Goal: Book appointment/travel/reservation

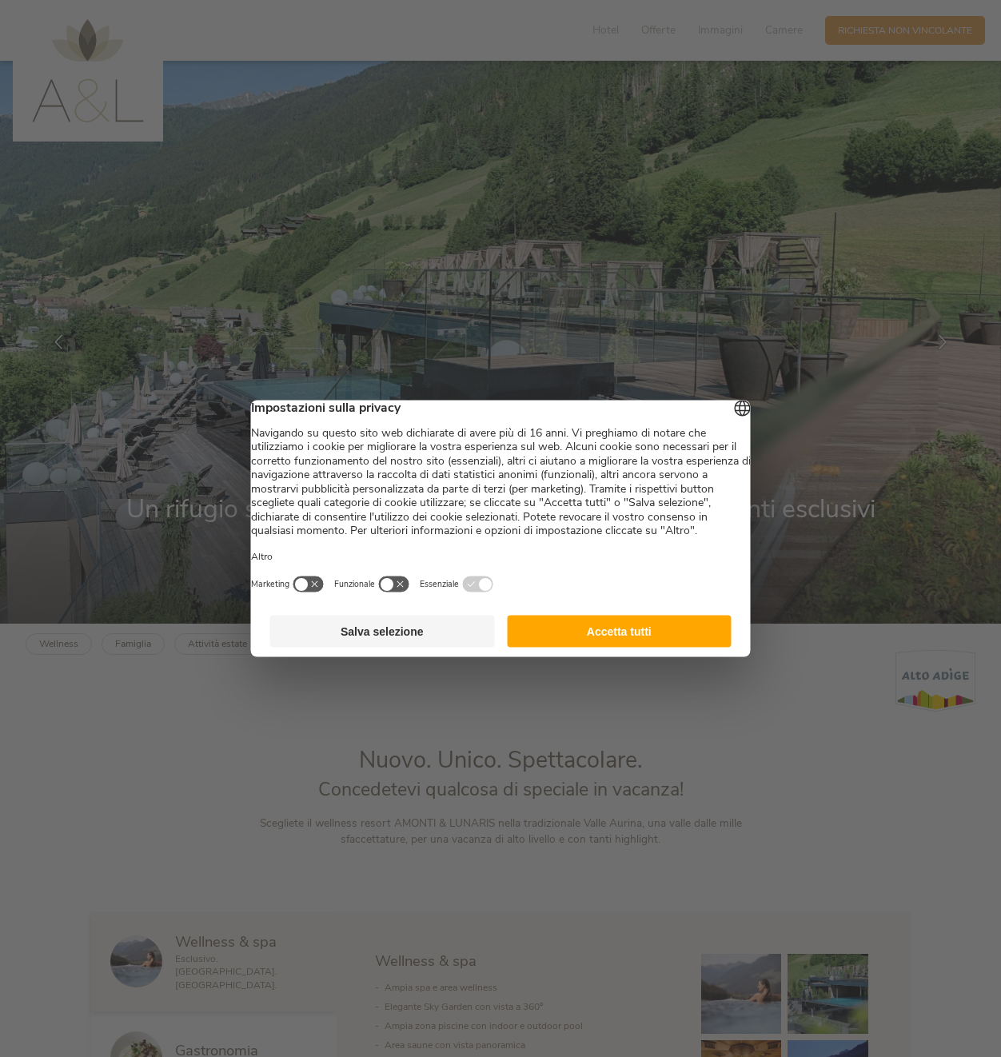
click at [628, 638] on button "Accetta tutti" at bounding box center [619, 632] width 225 height 32
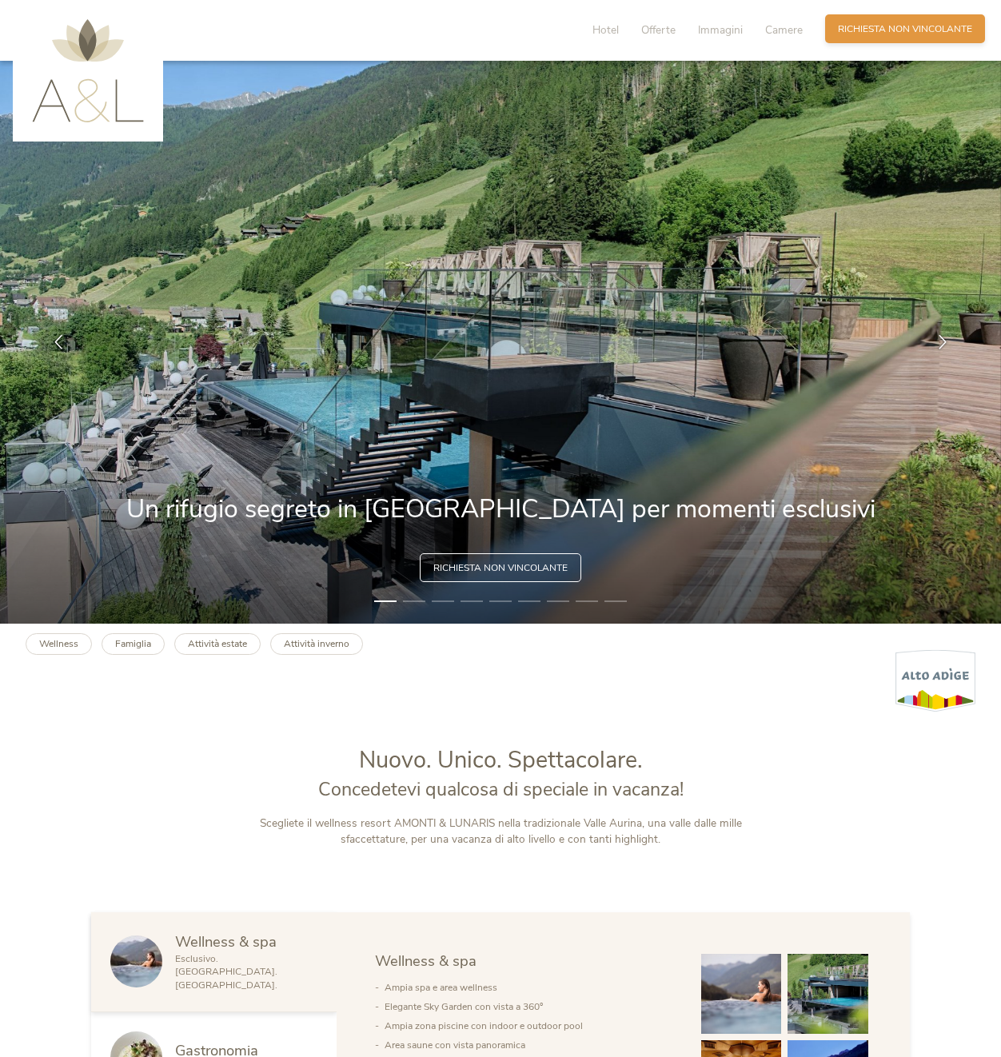
click at [862, 35] on span "Richiesta non vincolante" at bounding box center [905, 29] width 134 height 14
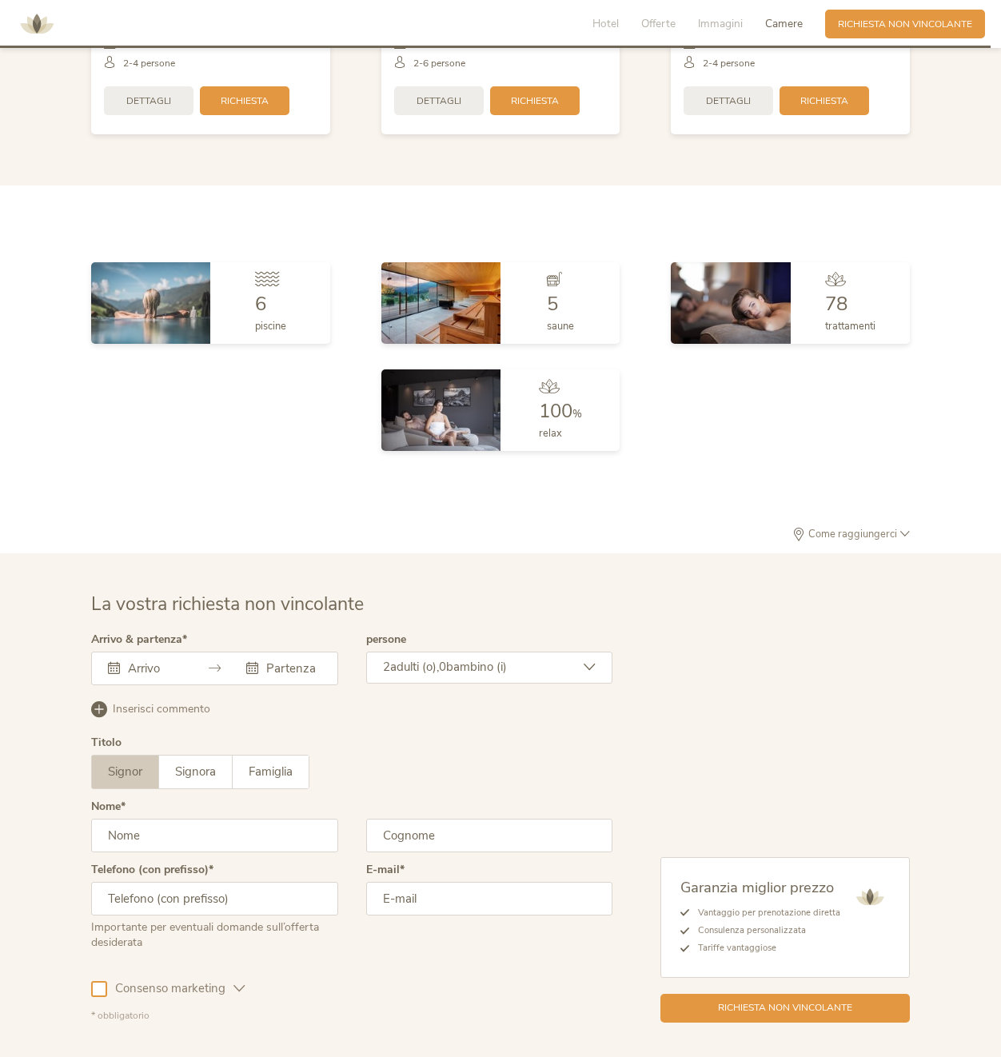
scroll to position [3572, 0]
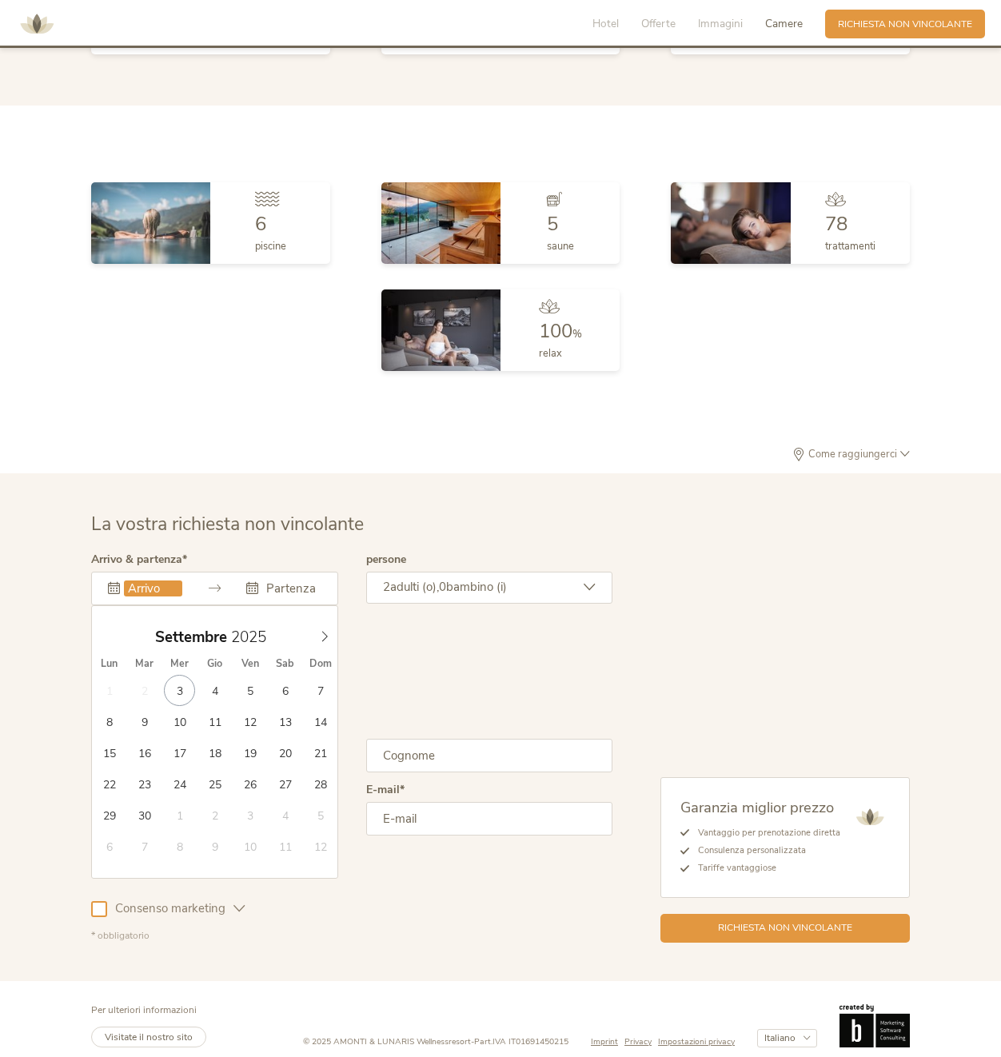
click at [165, 581] on input "text" at bounding box center [153, 589] width 58 height 16
click at [316, 625] on span at bounding box center [324, 633] width 27 height 22
type input "[DATE]"
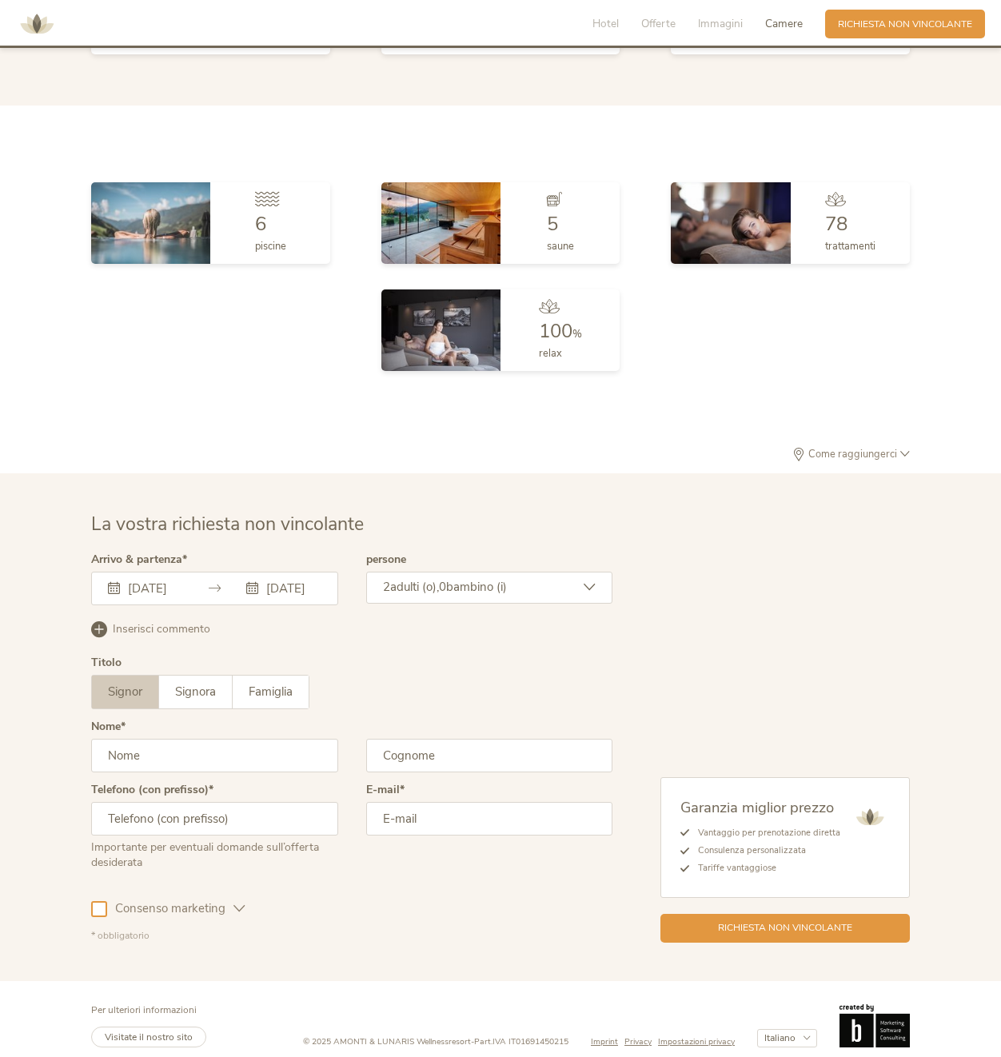
scroll to position [0, 0]
click at [398, 579] on span "adulti (o)," at bounding box center [414, 587] width 49 height 16
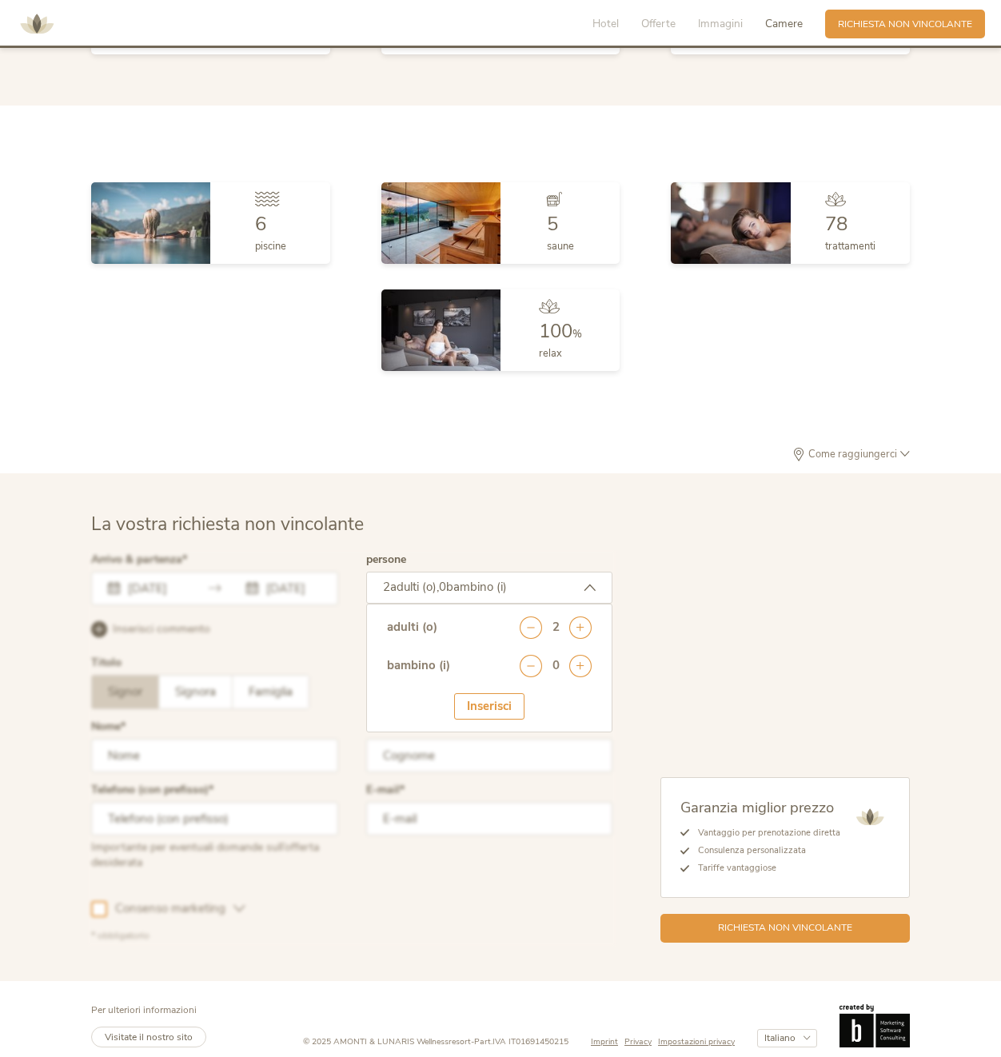
click at [662, 640] on div "Garanzia miglior prezzo Vantaggio per prenotazione diretta Consulenza personali…" at bounding box center [762, 748] width 298 height 389
click at [574, 655] on icon at bounding box center [581, 666] width 22 height 22
click at [555, 697] on select "seleziona 0 1 2 3 4 5 6 7 8 9 10 11 12 13 14 15 16 17" at bounding box center [552, 710] width 79 height 26
select select "3"
click at [513, 697] on select "seleziona 0 1 2 3 4 5 6 7 8 9 10 11 12 13 14 15 16 17" at bounding box center [552, 710] width 79 height 26
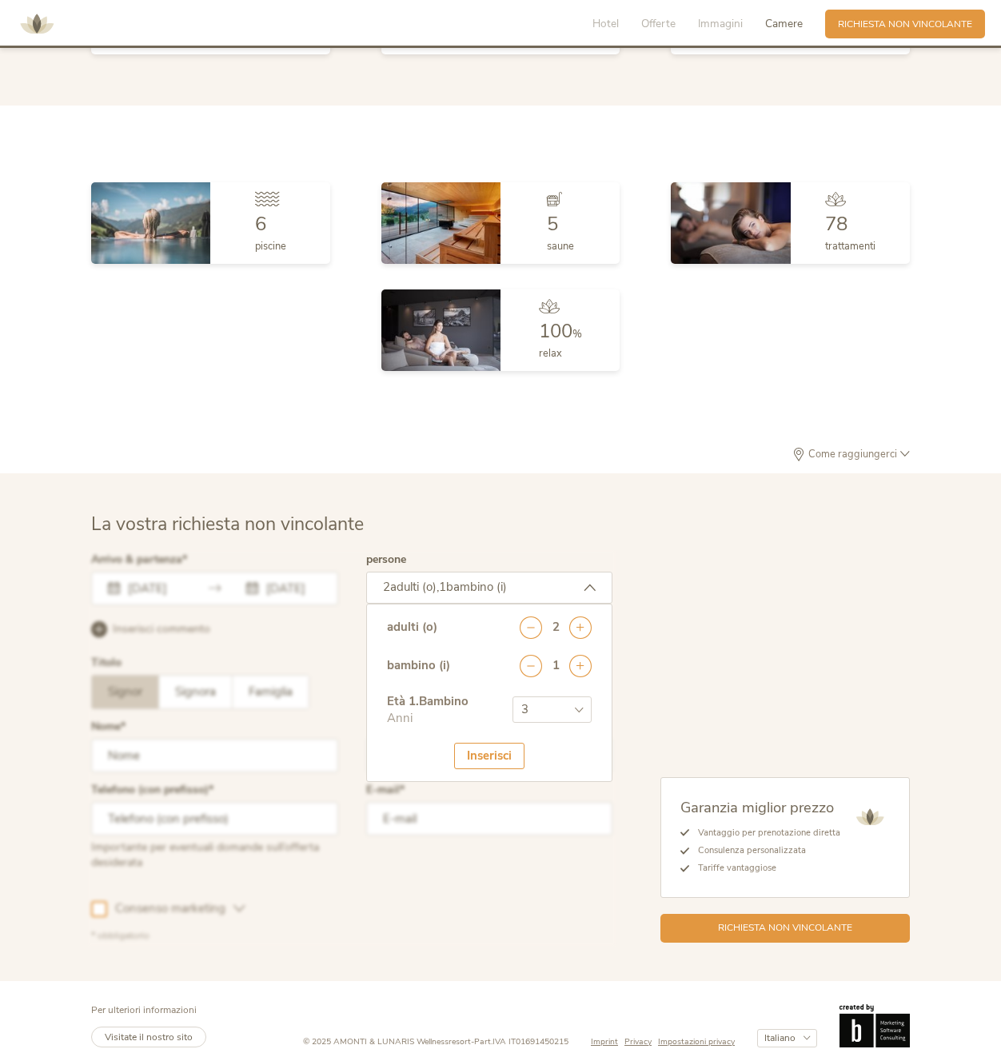
click at [491, 743] on div "Inserisci" at bounding box center [489, 756] width 70 height 26
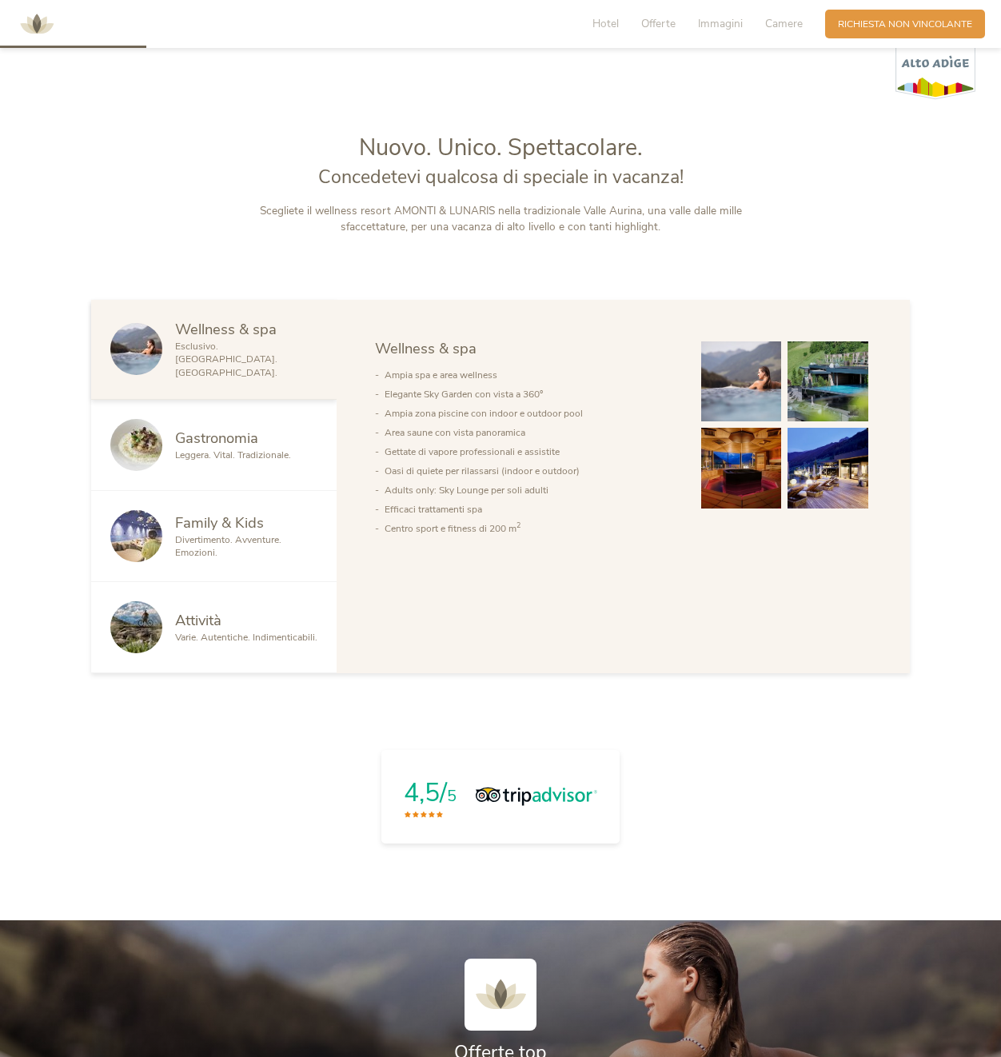
scroll to position [453, 0]
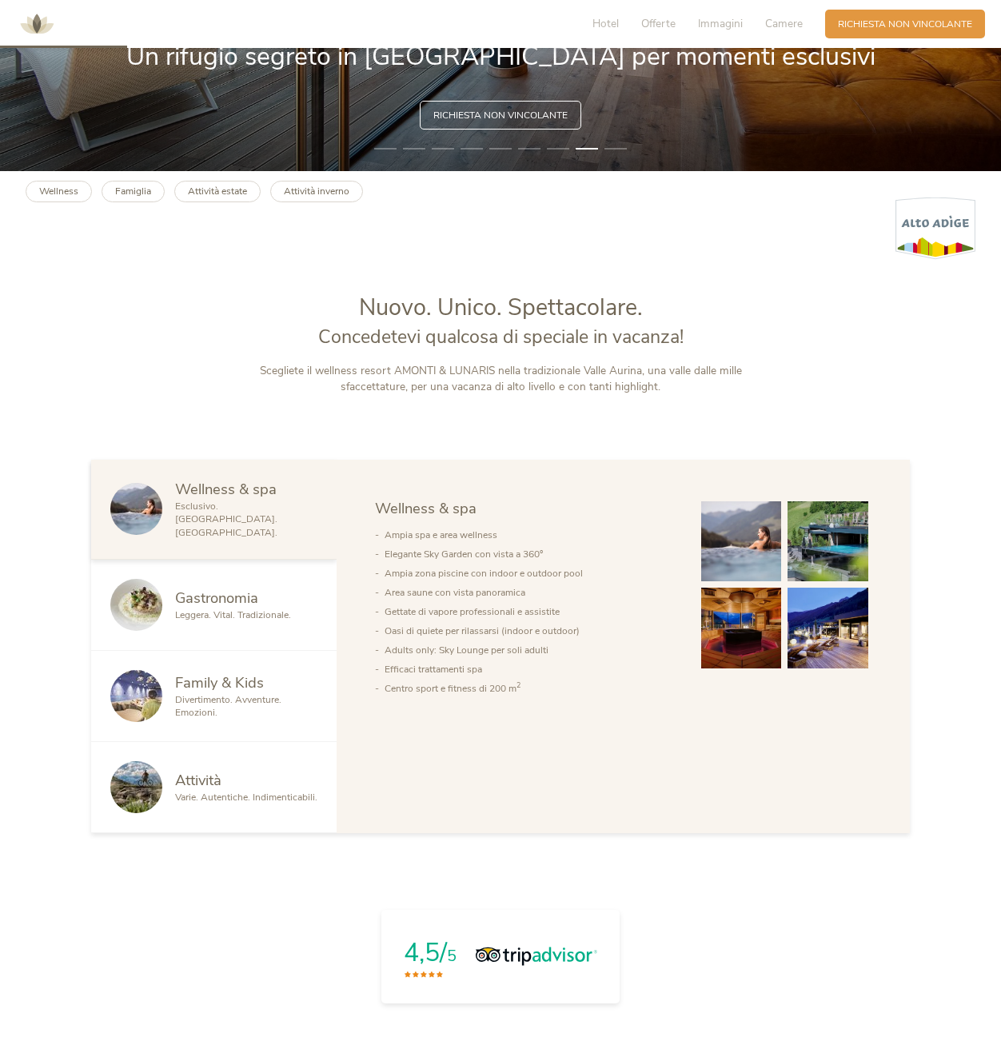
click at [259, 694] on span "Divertimento. Avventure. Emozioni." at bounding box center [228, 707] width 106 height 26
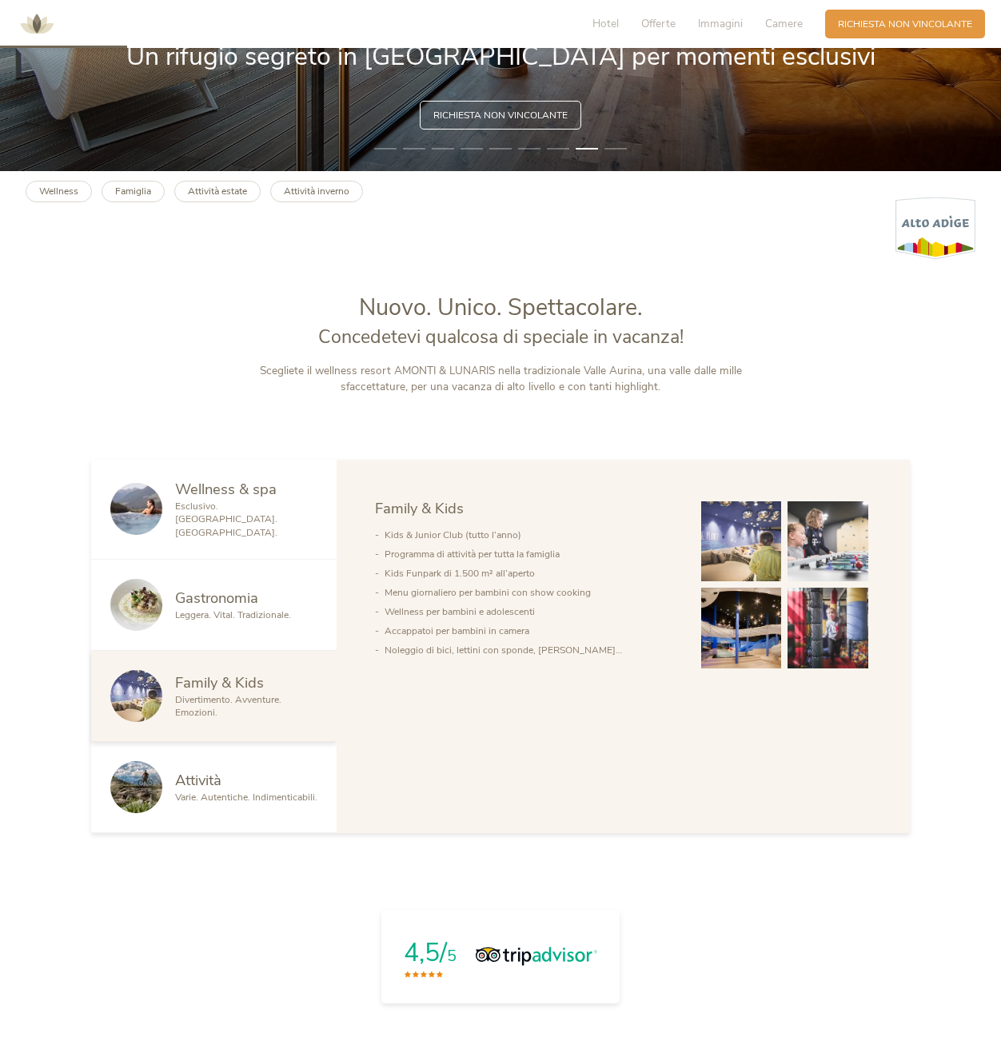
click at [750, 535] on img at bounding box center [742, 542] width 81 height 81
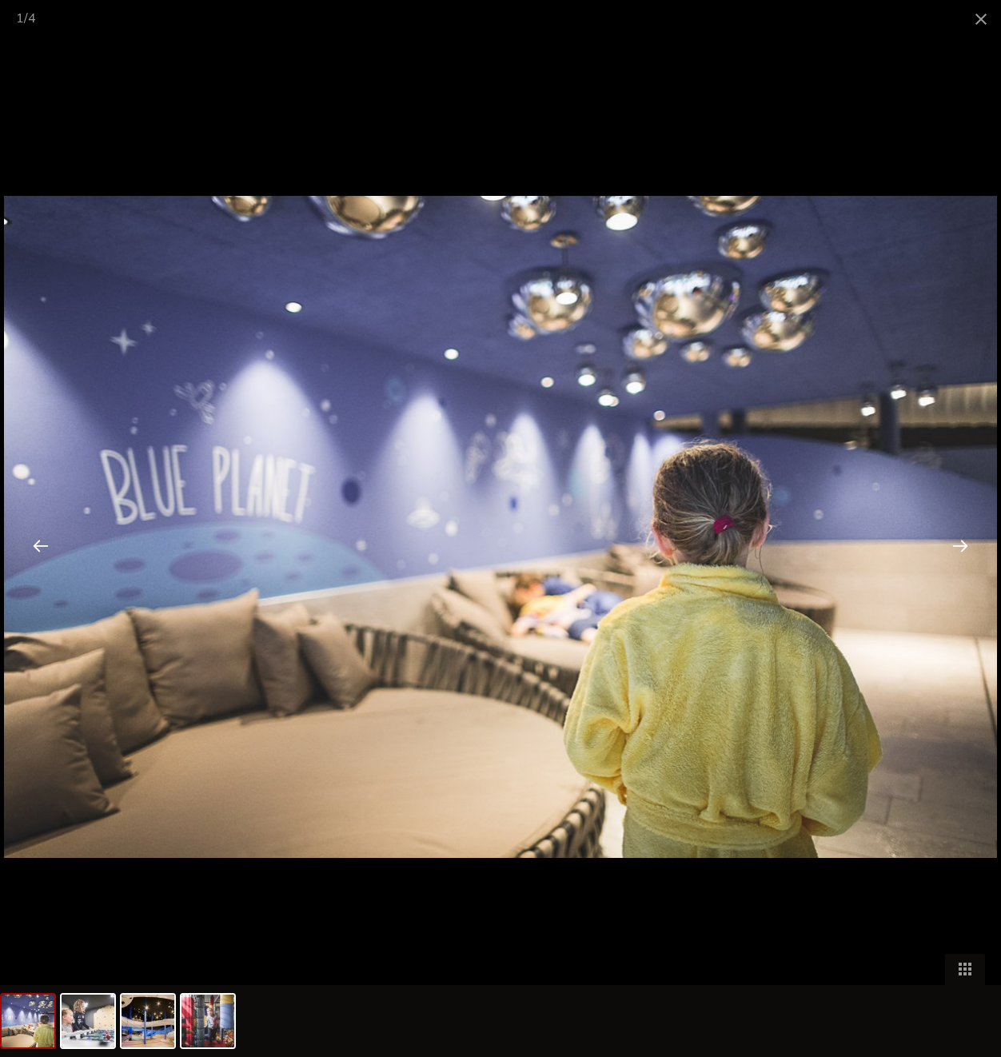
click at [971, 551] on div at bounding box center [961, 546] width 50 height 50
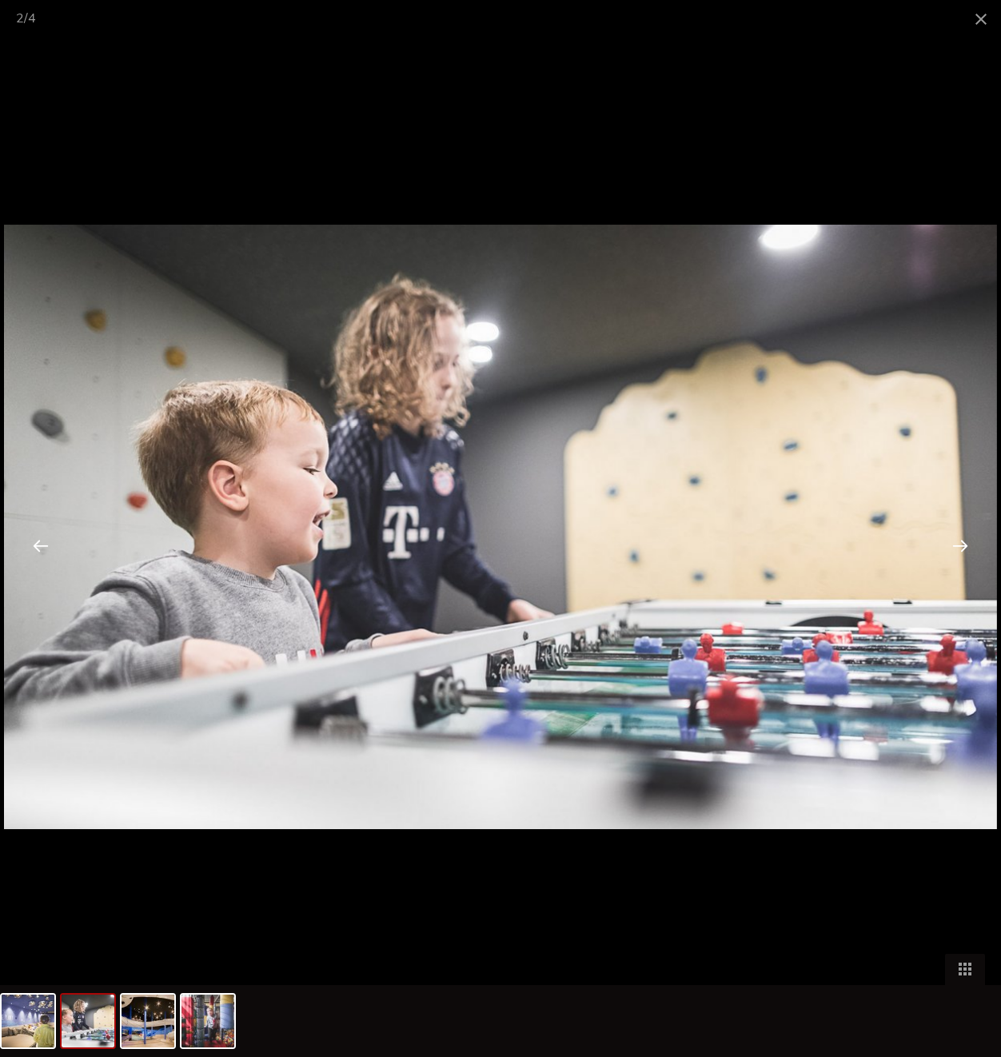
click at [966, 551] on div at bounding box center [961, 546] width 50 height 50
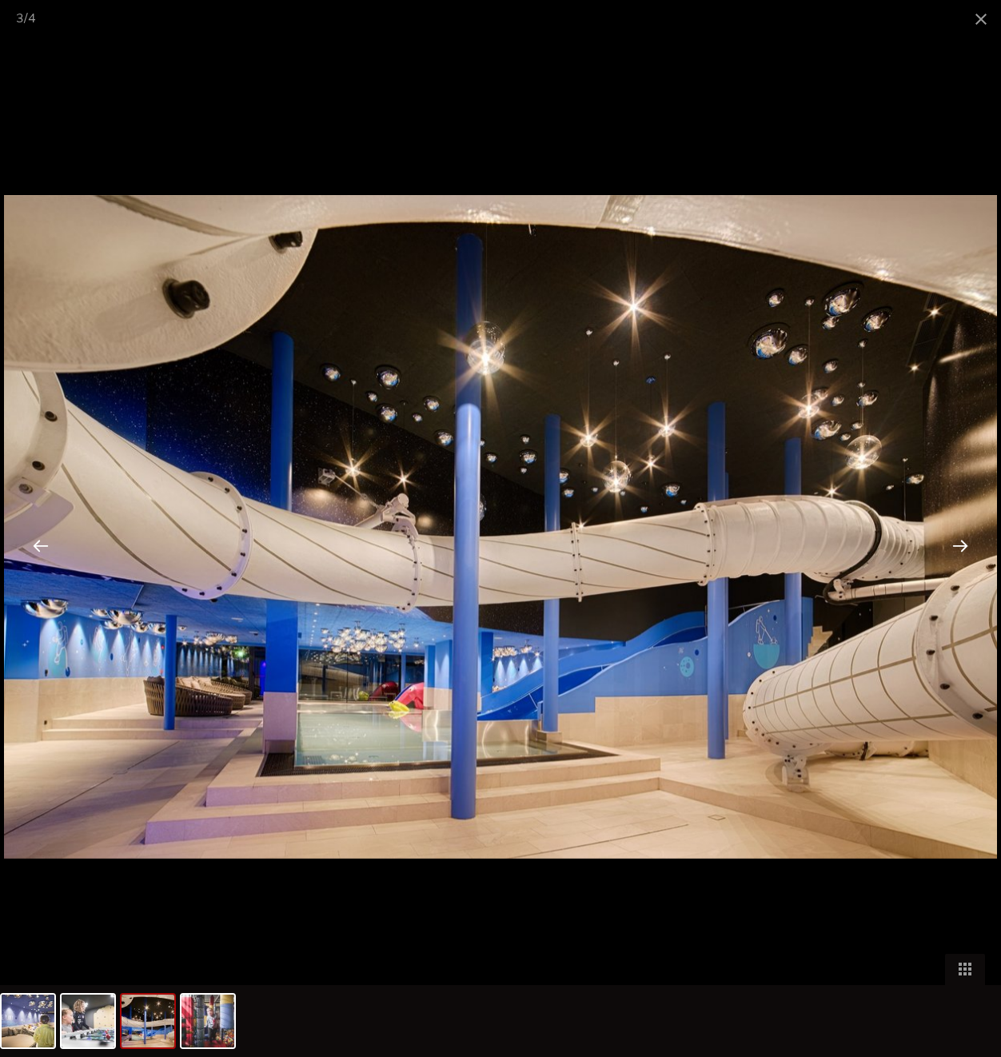
click at [966, 551] on div at bounding box center [961, 546] width 50 height 50
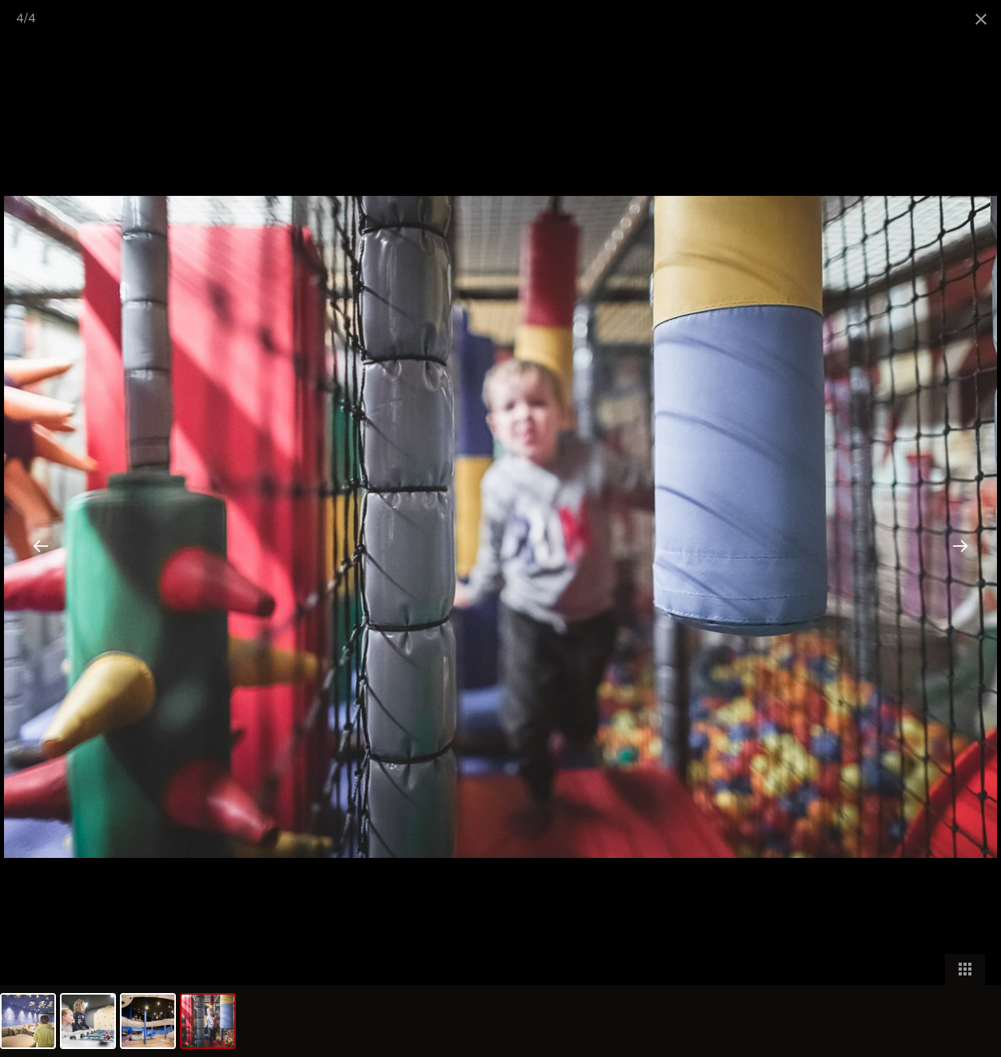
click at [966, 551] on div at bounding box center [961, 546] width 50 height 50
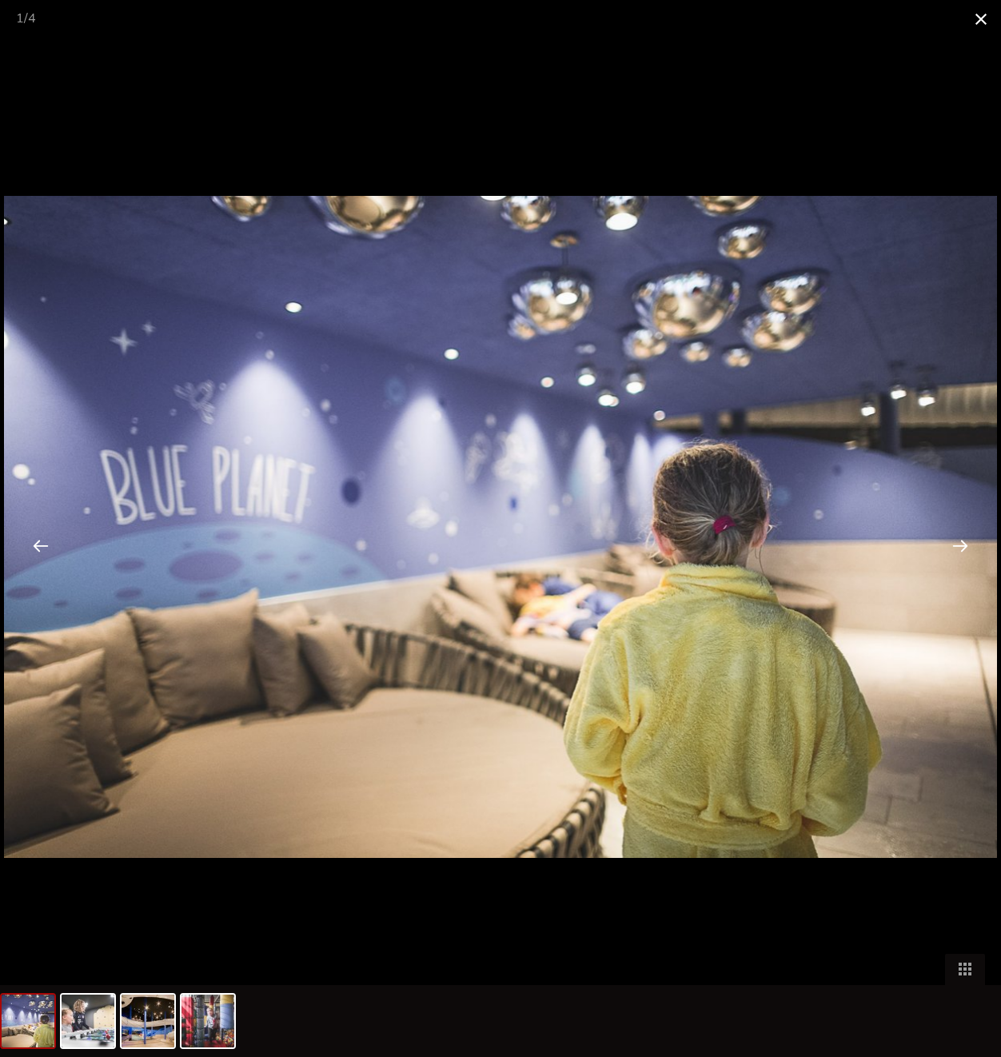
click at [977, 12] on span at bounding box center [982, 19] width 40 height 38
